Goal: Task Accomplishment & Management: Manage account settings

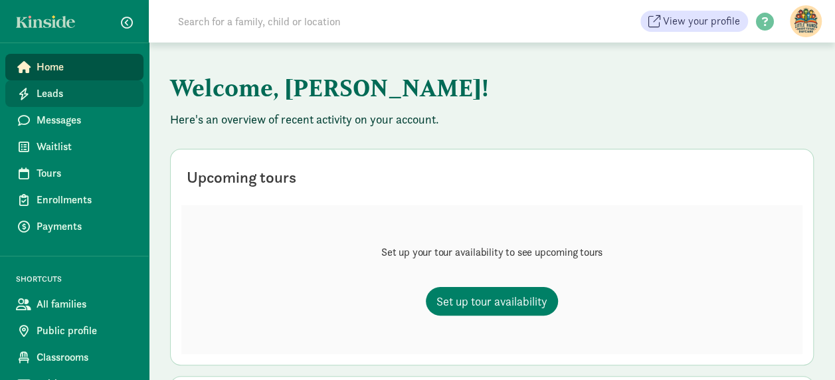
click at [97, 98] on span "Leads" at bounding box center [85, 94] width 96 height 16
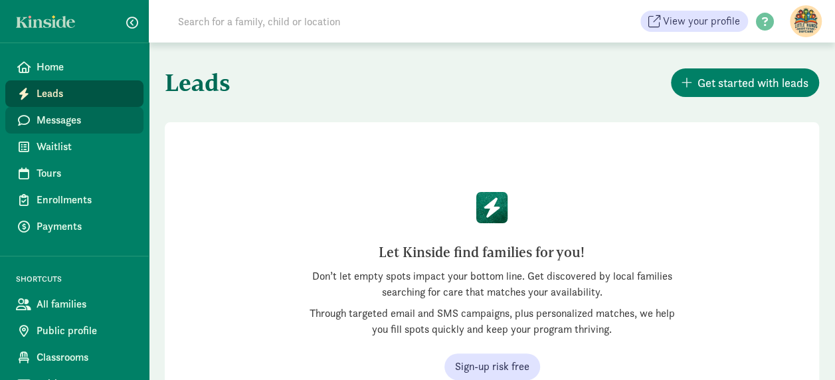
click at [86, 122] on span "Messages" at bounding box center [85, 120] width 96 height 16
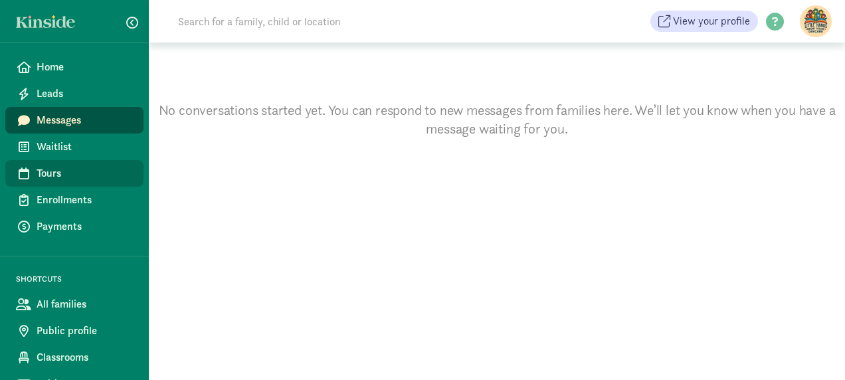
click at [79, 183] on link "Tours" at bounding box center [74, 173] width 138 height 27
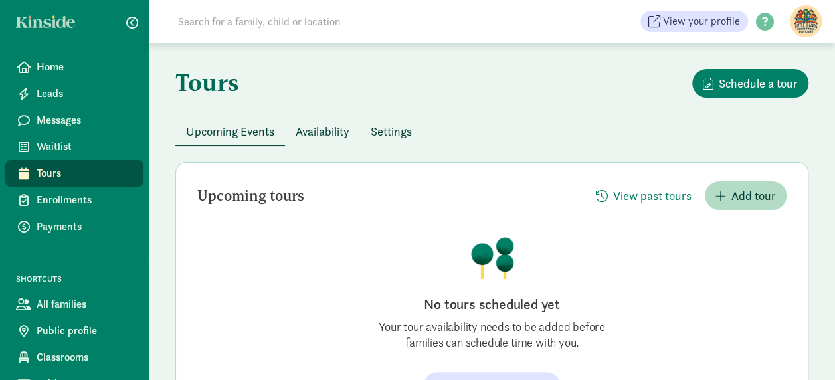
click at [326, 130] on span "Availability" at bounding box center [323, 131] width 54 height 18
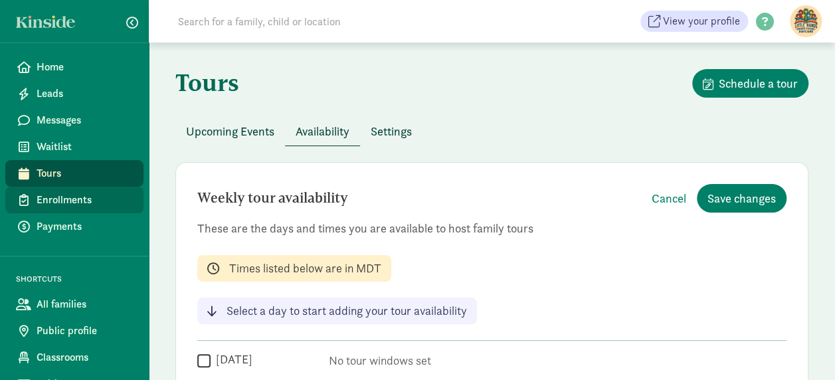
click at [76, 207] on span "Enrollments" at bounding box center [85, 200] width 96 height 16
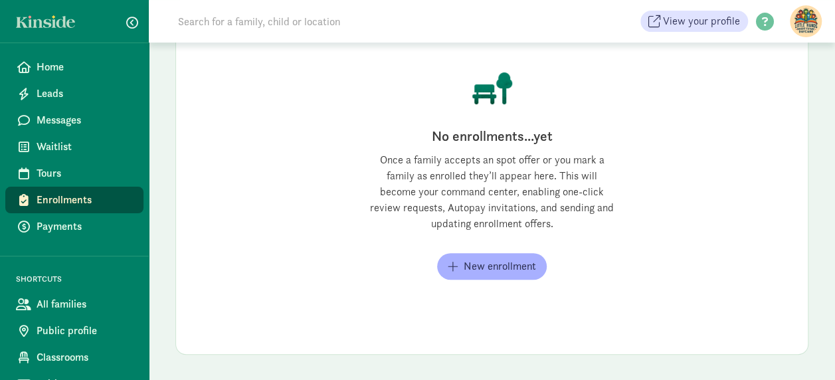
scroll to position [17, 0]
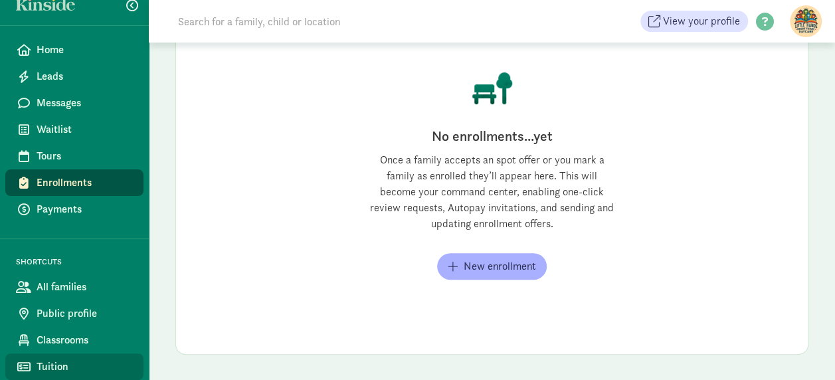
click at [52, 375] on link "Tuition" at bounding box center [74, 366] width 138 height 27
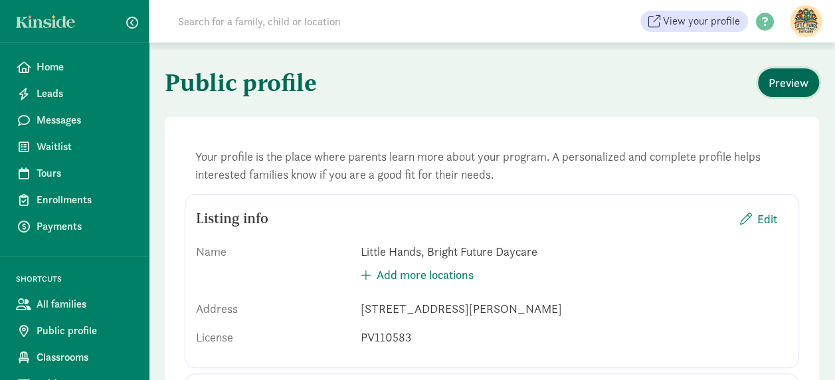
click at [779, 77] on span "Preview" at bounding box center [789, 83] width 40 height 18
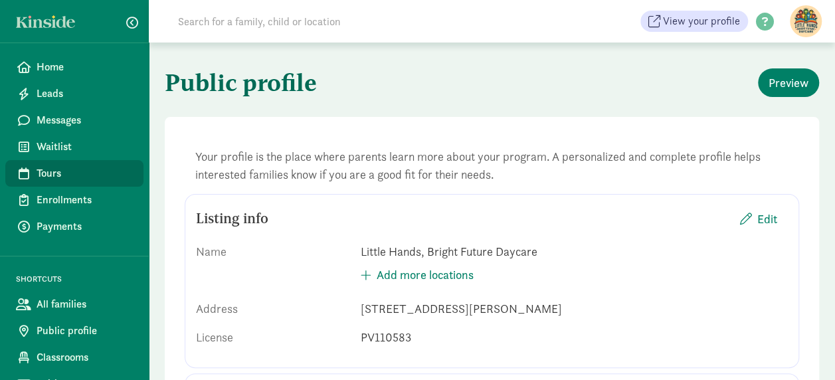
click at [77, 174] on span "Tours" at bounding box center [85, 173] width 96 height 16
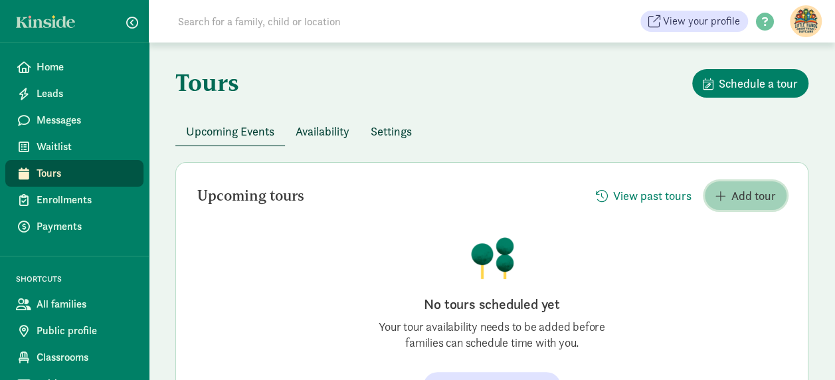
click at [729, 192] on span "Add tour" at bounding box center [745, 196] width 60 height 18
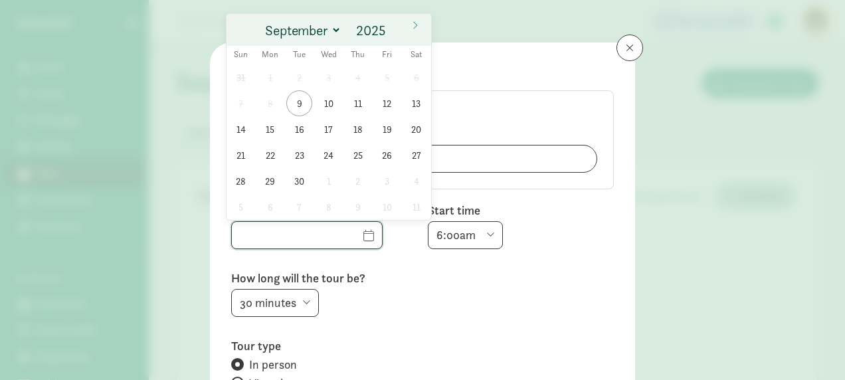
click at [345, 235] on input "text" at bounding box center [307, 235] width 150 height 27
click at [333, 104] on span "10" at bounding box center [329, 103] width 26 height 26
type input "09/10/2025"
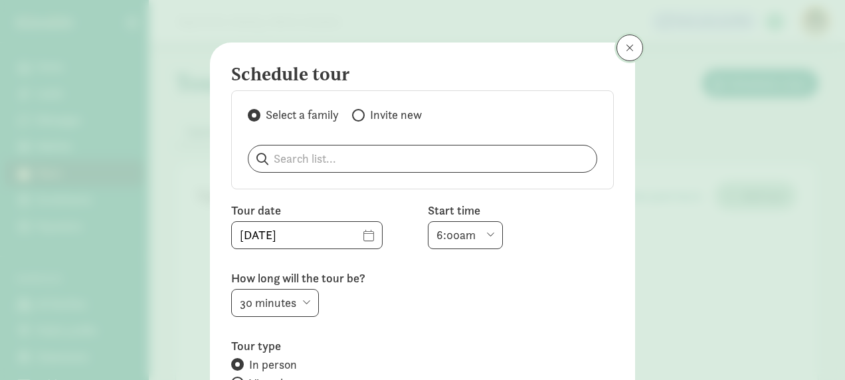
click at [622, 56] on button at bounding box center [629, 48] width 27 height 27
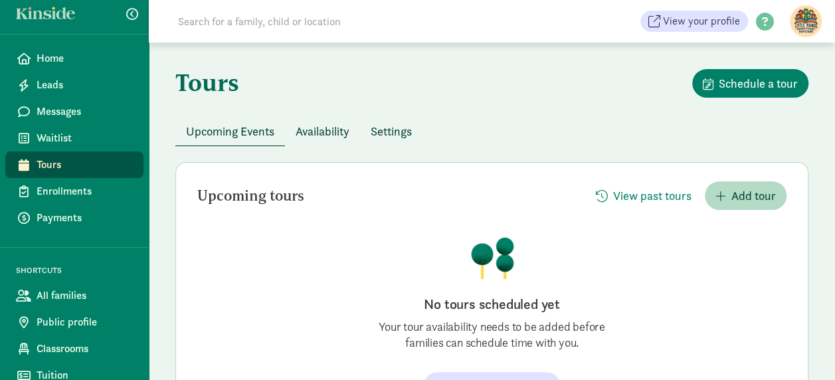
scroll to position [17, 0]
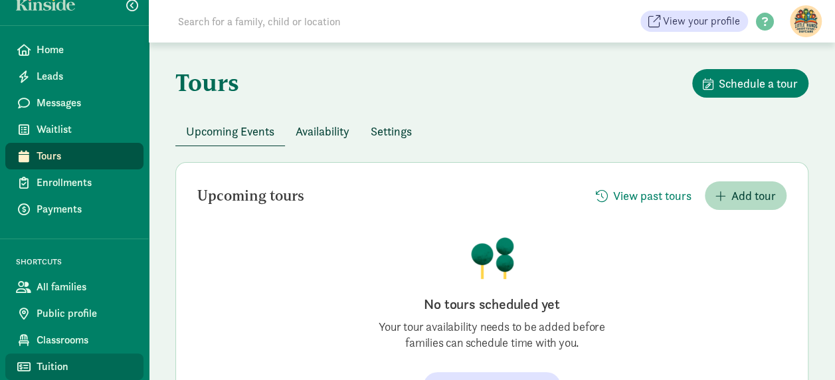
click at [60, 363] on span "Tuition" at bounding box center [85, 367] width 96 height 16
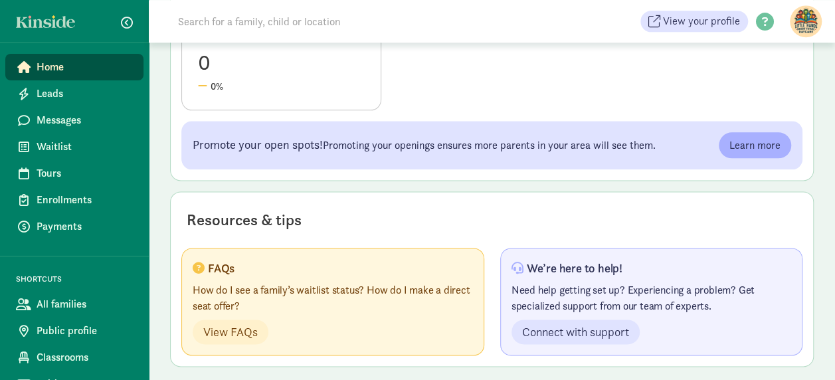
scroll to position [763, 0]
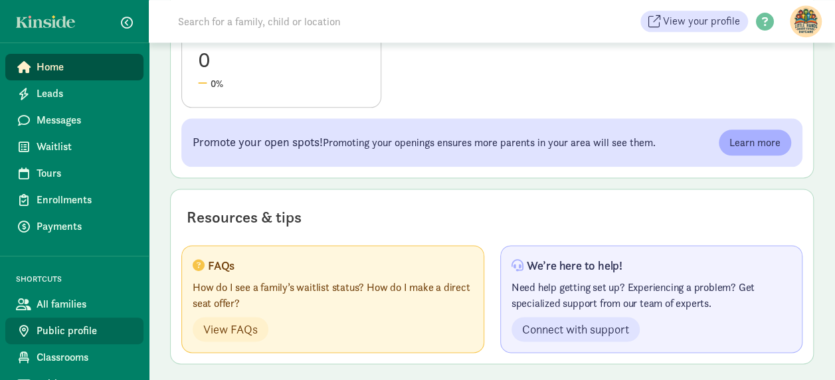
click at [82, 330] on span "Public profile" at bounding box center [85, 331] width 96 height 16
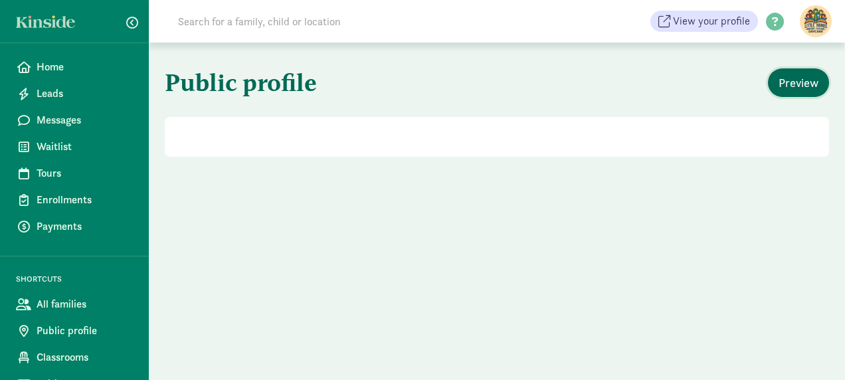
click at [812, 77] on button "Preview" at bounding box center [798, 82] width 61 height 29
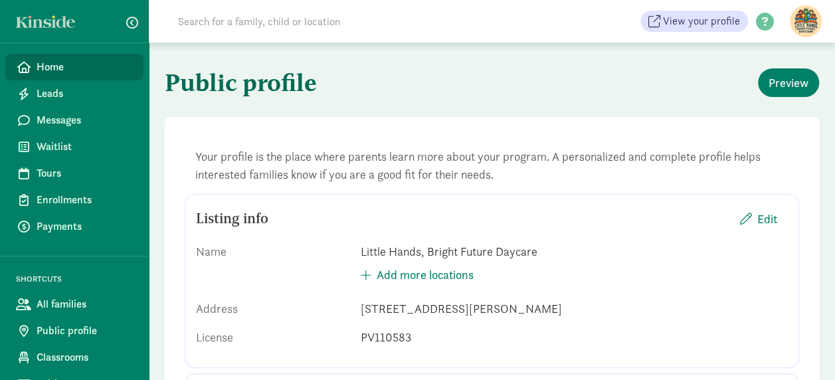
click at [92, 70] on span "Home" at bounding box center [85, 67] width 96 height 16
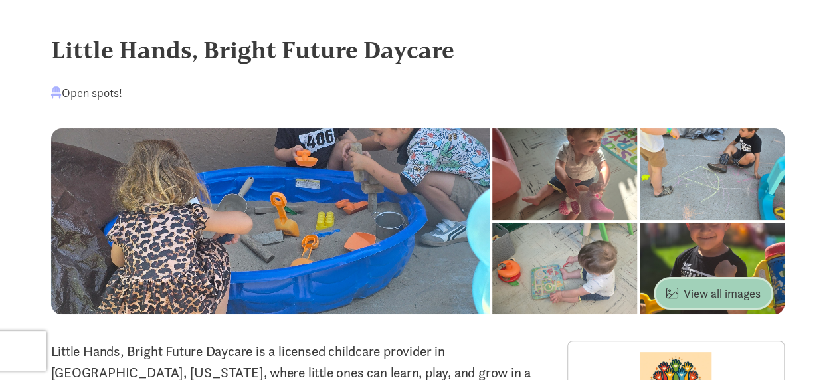
click at [740, 297] on span "View all images" at bounding box center [713, 293] width 94 height 18
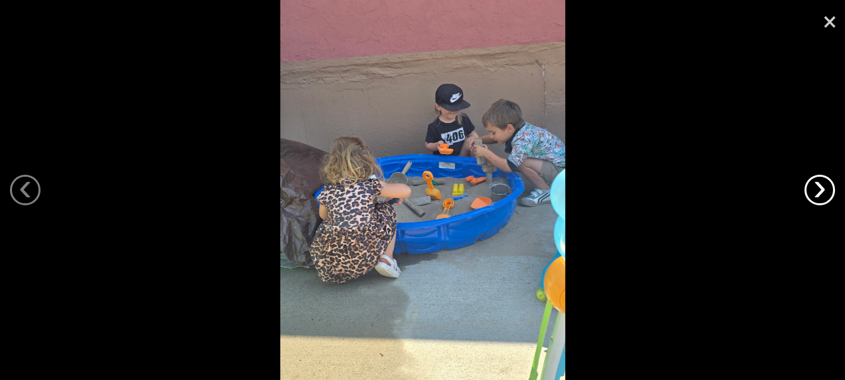
click at [825, 194] on link "›" at bounding box center [819, 190] width 31 height 31
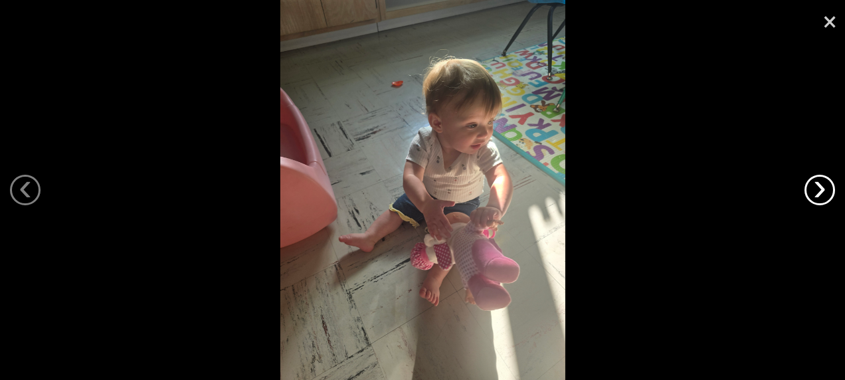
click at [825, 194] on link "›" at bounding box center [819, 190] width 31 height 31
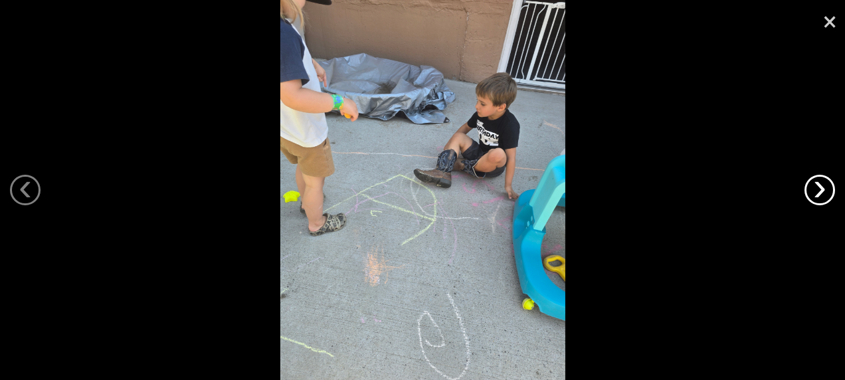
click at [825, 194] on link "›" at bounding box center [819, 190] width 31 height 31
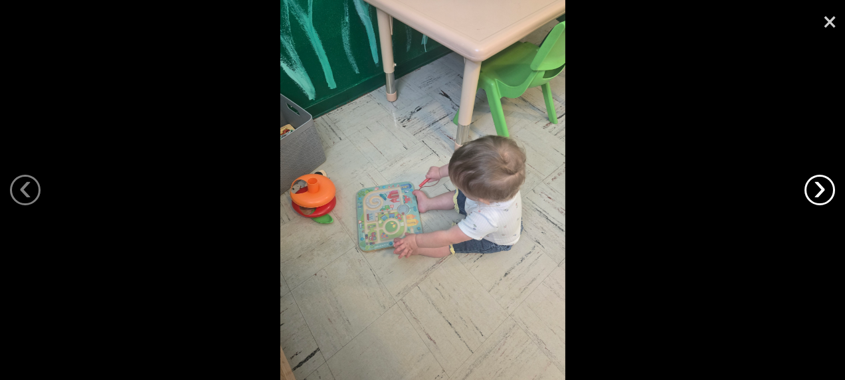
click at [825, 194] on link "›" at bounding box center [819, 190] width 31 height 31
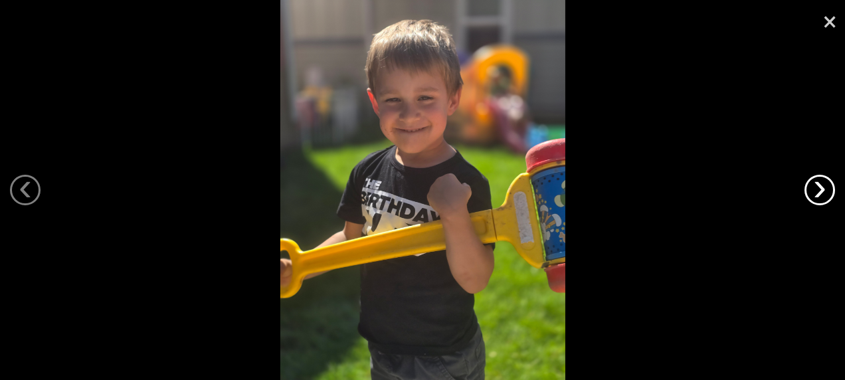
click at [825, 194] on link "›" at bounding box center [819, 190] width 31 height 31
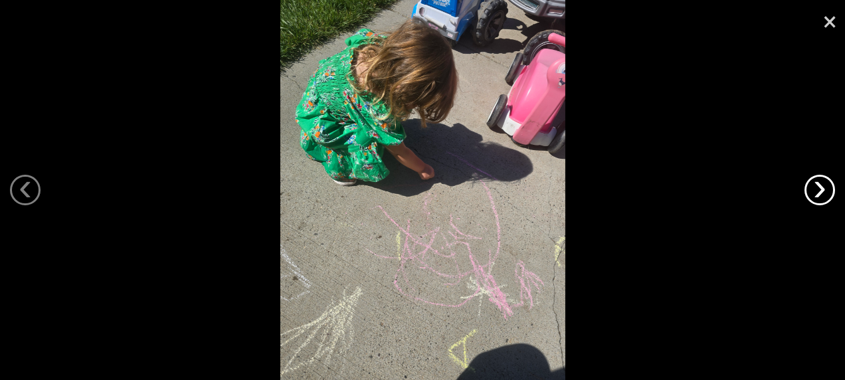
click at [825, 194] on link "›" at bounding box center [819, 190] width 31 height 31
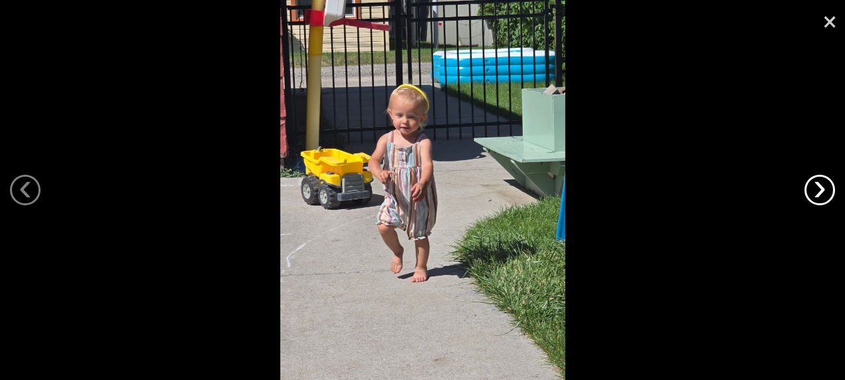
click at [825, 194] on link "›" at bounding box center [819, 190] width 31 height 31
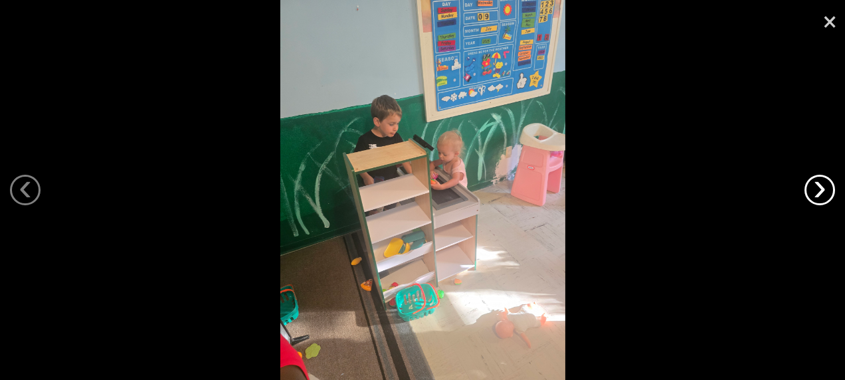
click at [825, 194] on link "›" at bounding box center [819, 190] width 31 height 31
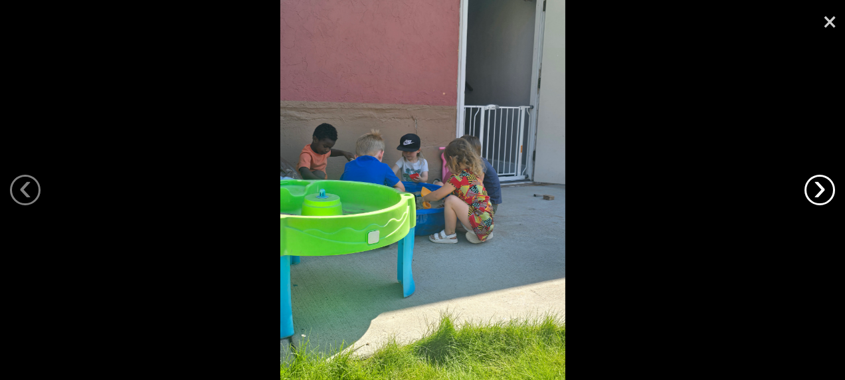
click at [825, 194] on link "›" at bounding box center [819, 190] width 31 height 31
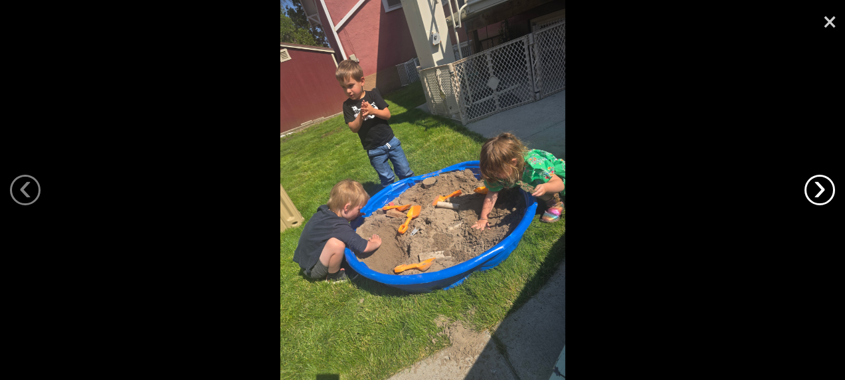
click at [825, 194] on link "›" at bounding box center [819, 190] width 31 height 31
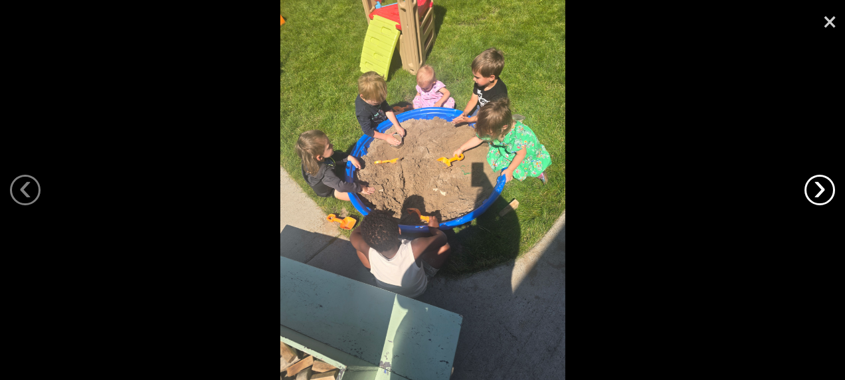
click at [825, 194] on link "›" at bounding box center [819, 190] width 31 height 31
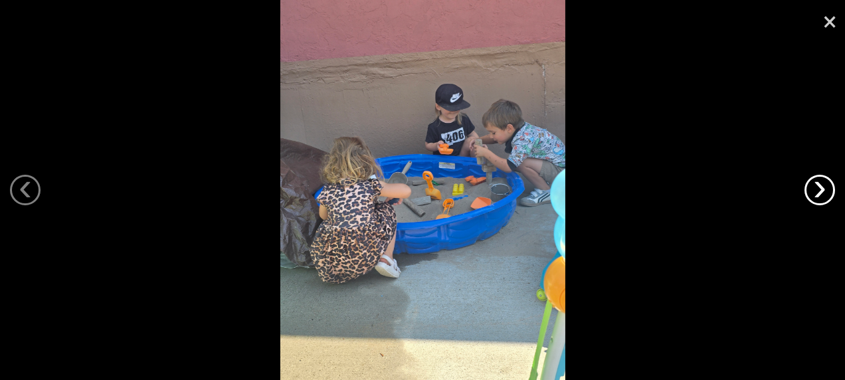
click at [825, 194] on link "›" at bounding box center [819, 190] width 31 height 31
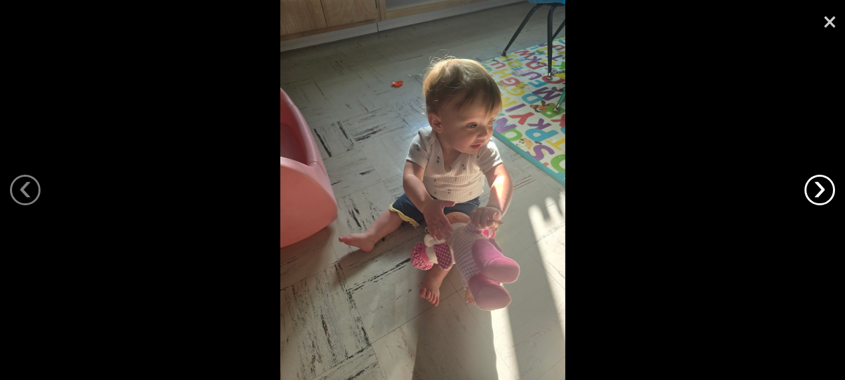
click at [825, 194] on link "›" at bounding box center [819, 190] width 31 height 31
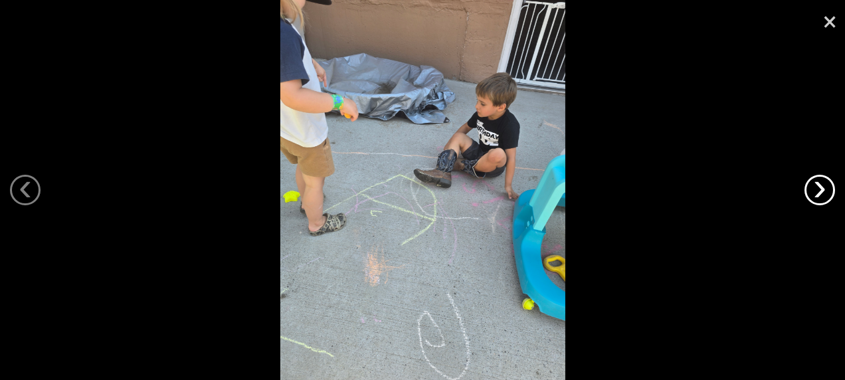
click at [825, 194] on link "›" at bounding box center [819, 190] width 31 height 31
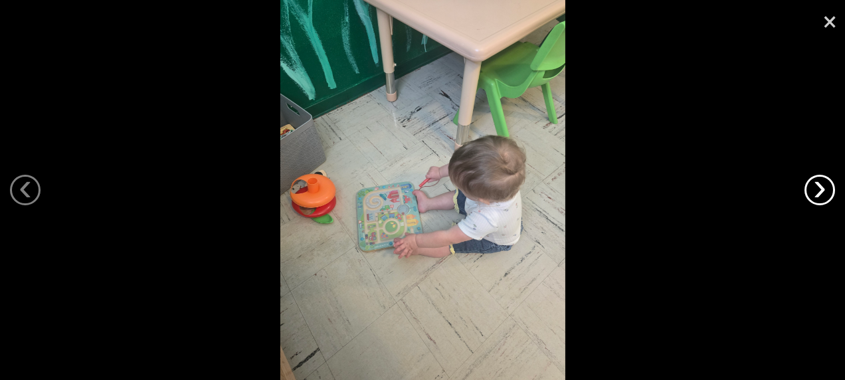
click at [825, 194] on link "›" at bounding box center [819, 190] width 31 height 31
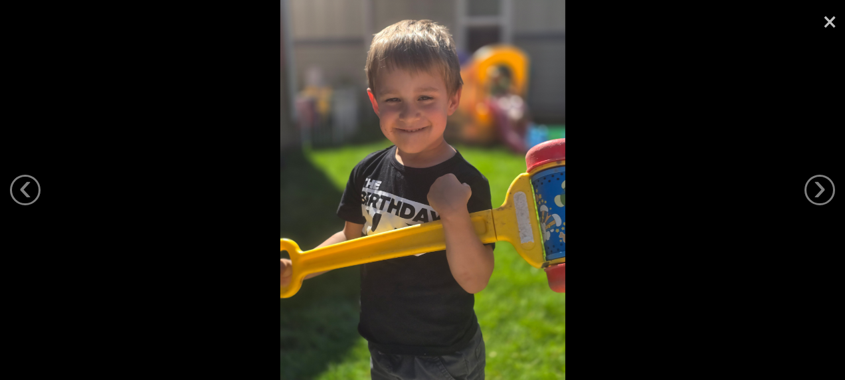
click at [830, 28] on link "×" at bounding box center [829, 20] width 31 height 40
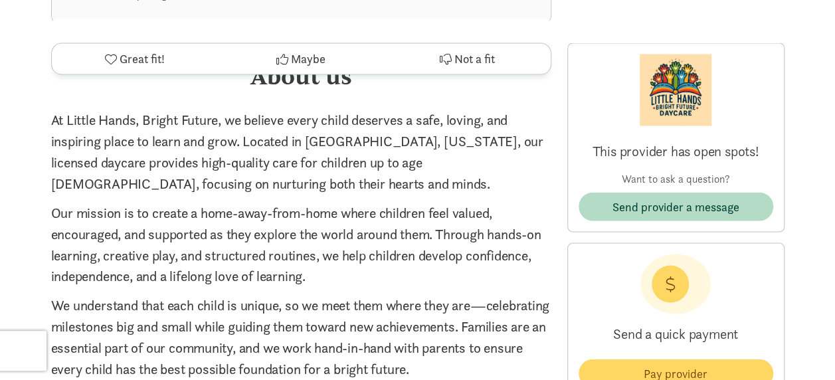
scroll to position [1265, 0]
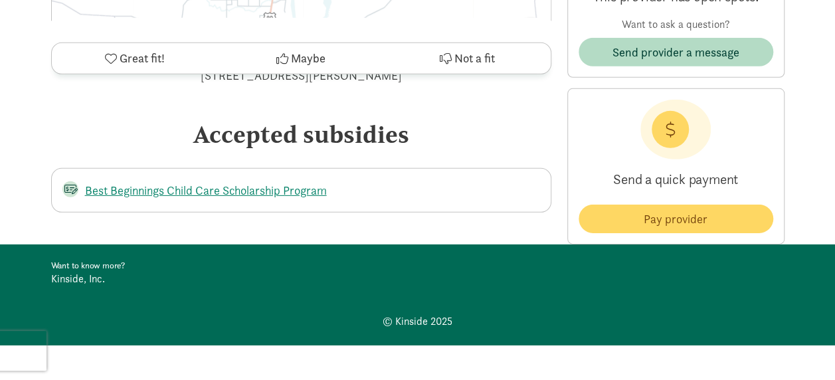
scroll to position [0, 0]
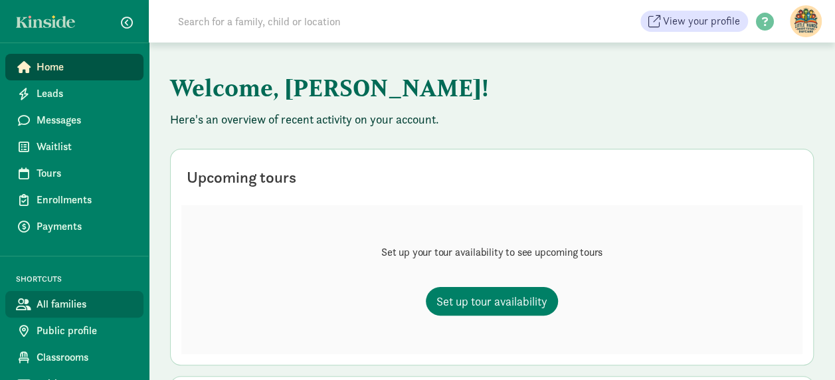
click at [90, 298] on span "All families" at bounding box center [85, 304] width 96 height 16
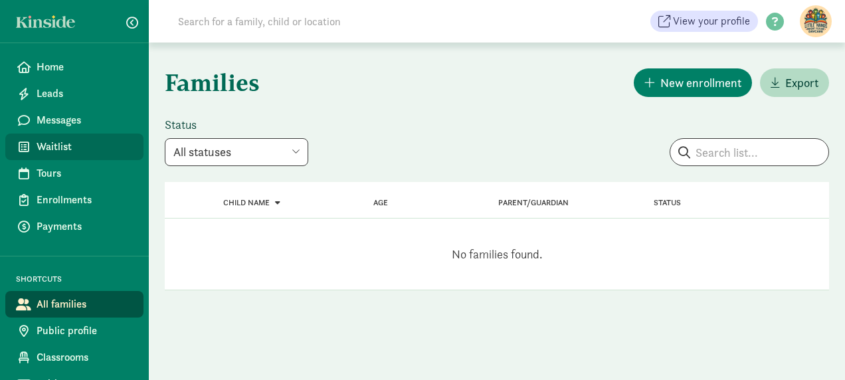
click at [80, 153] on span "Waitlist" at bounding box center [85, 147] width 96 height 16
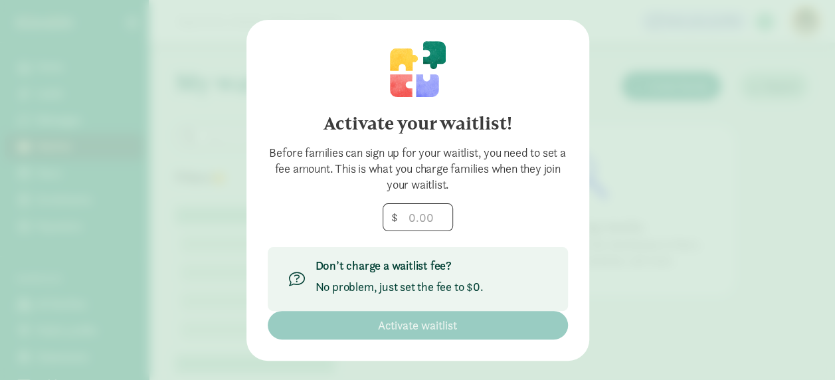
scroll to position [45, 0]
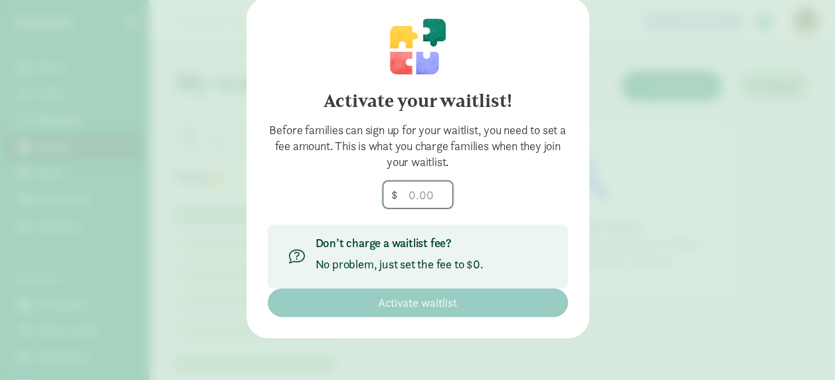
click at [422, 189] on input "number" at bounding box center [417, 194] width 69 height 27
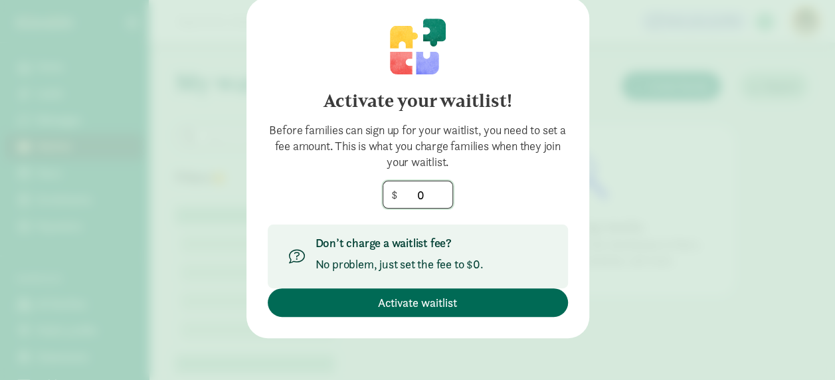
type input "0"
click at [409, 298] on span "Activate waitlist" at bounding box center [417, 303] width 79 height 18
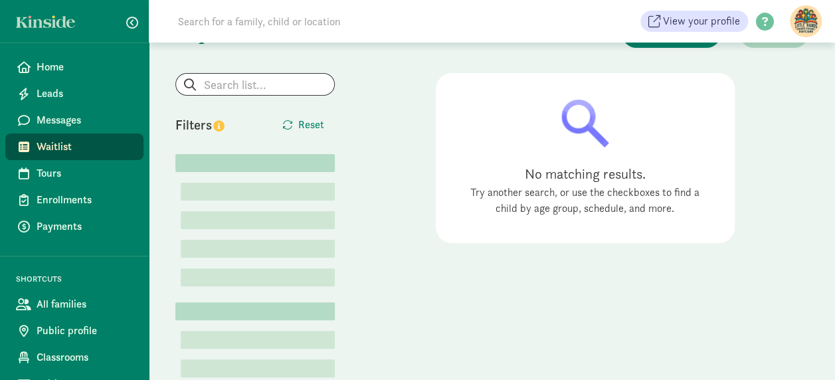
scroll to position [0, 0]
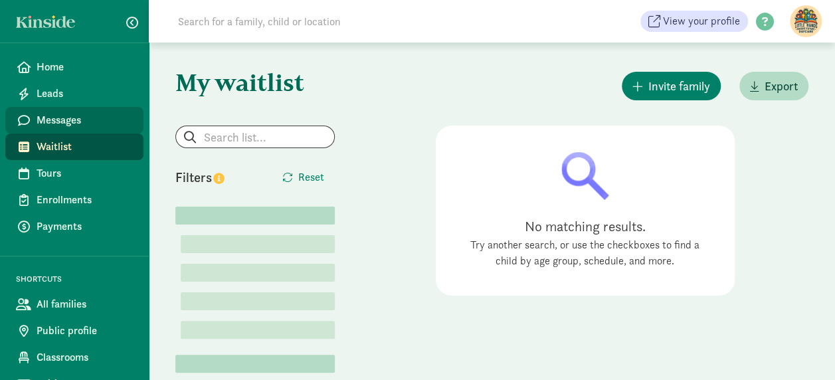
click at [86, 122] on span "Messages" at bounding box center [85, 120] width 96 height 16
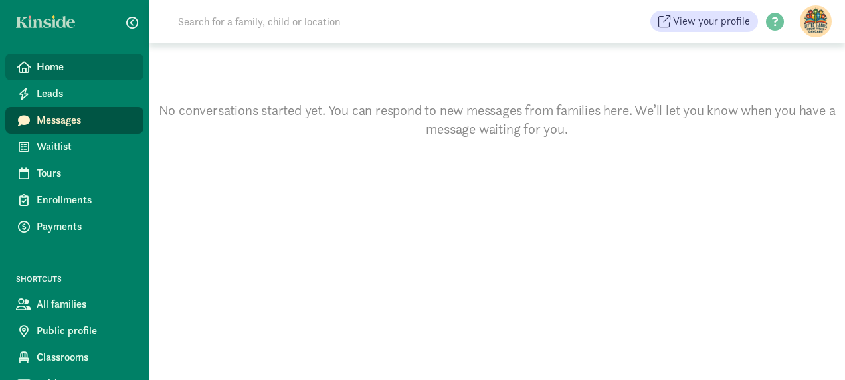
click at [62, 70] on span "Home" at bounding box center [85, 67] width 96 height 16
